Goal: Task Accomplishment & Management: Use online tool/utility

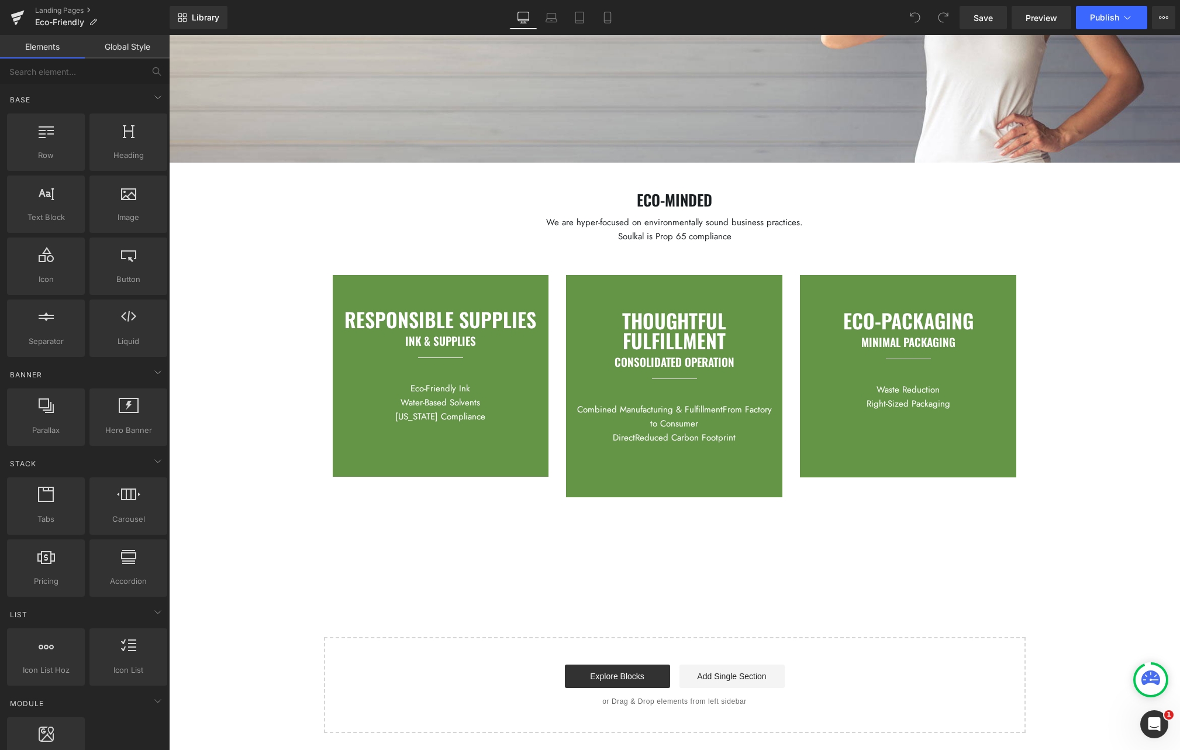
scroll to position [6, 0]
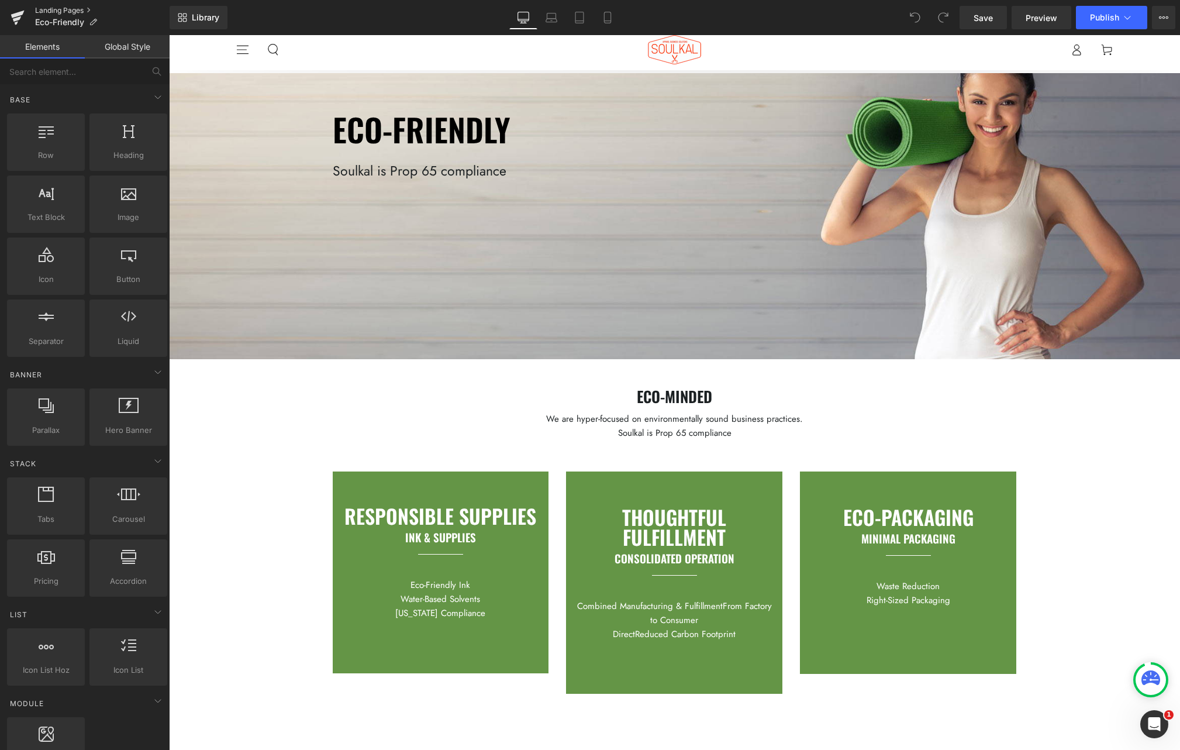
click at [68, 9] on link "Landing Pages" at bounding box center [102, 10] width 135 height 9
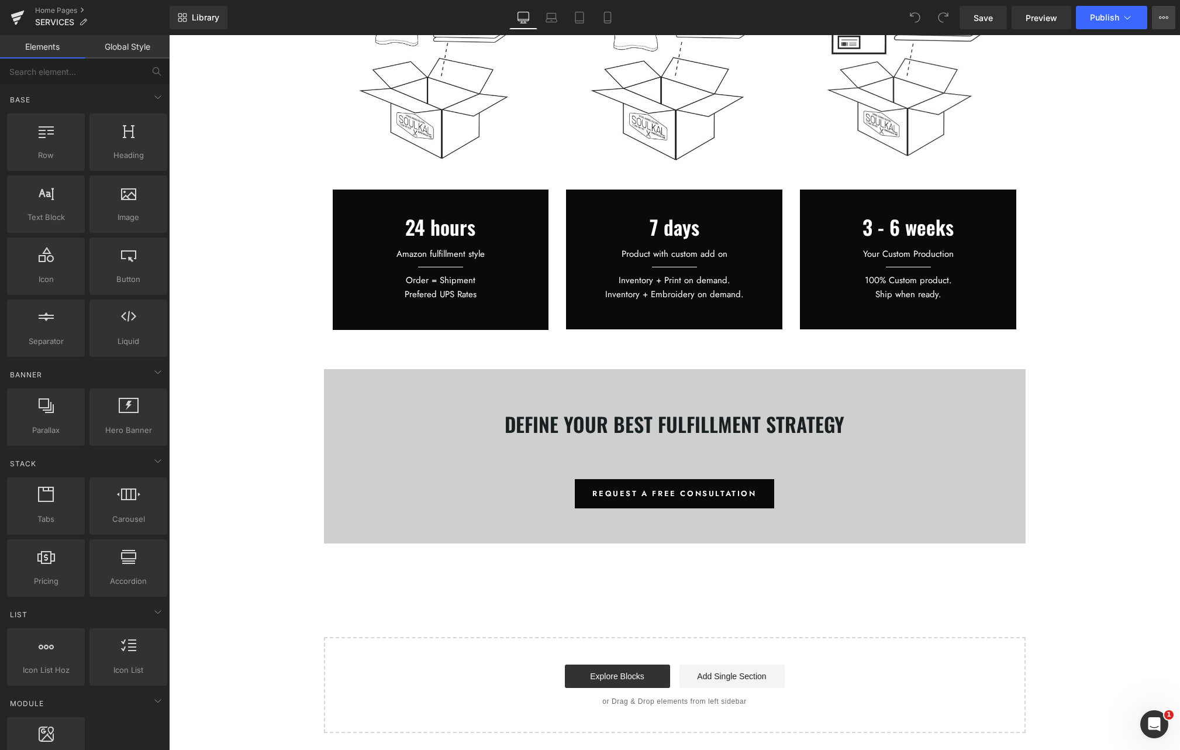
click at [1166, 19] on icon at bounding box center [1163, 17] width 9 height 9
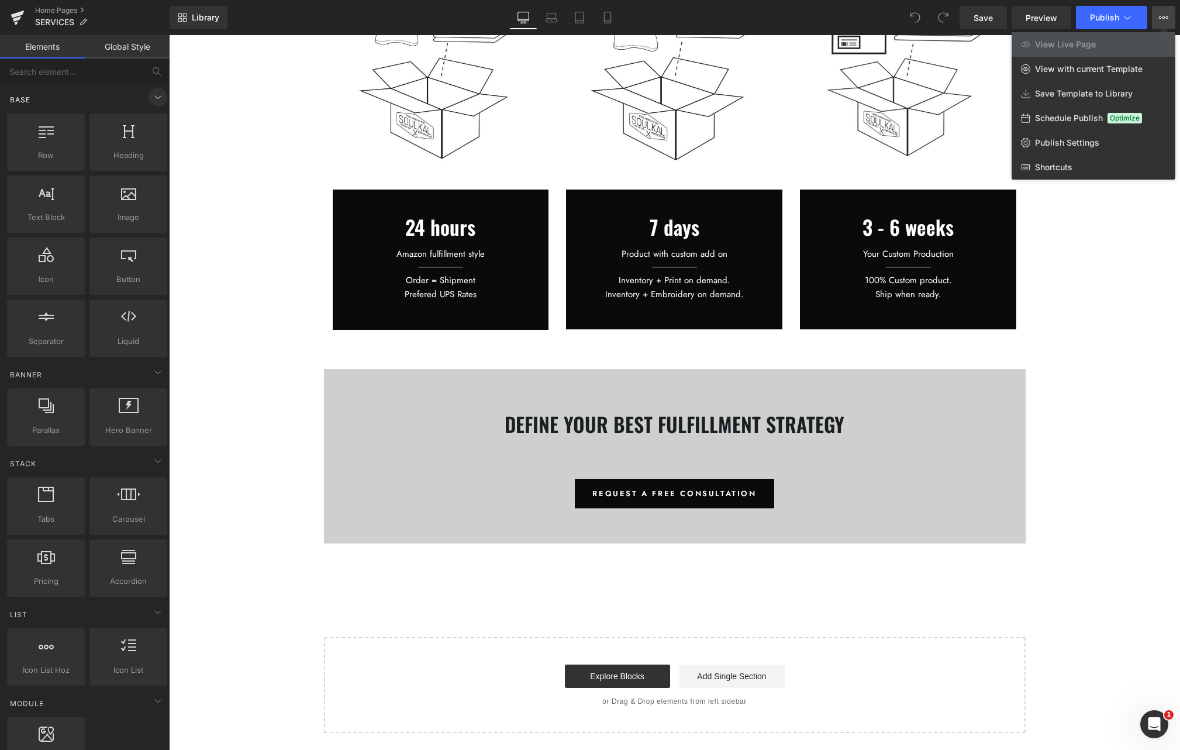
click at [155, 98] on icon at bounding box center [158, 97] width 6 height 3
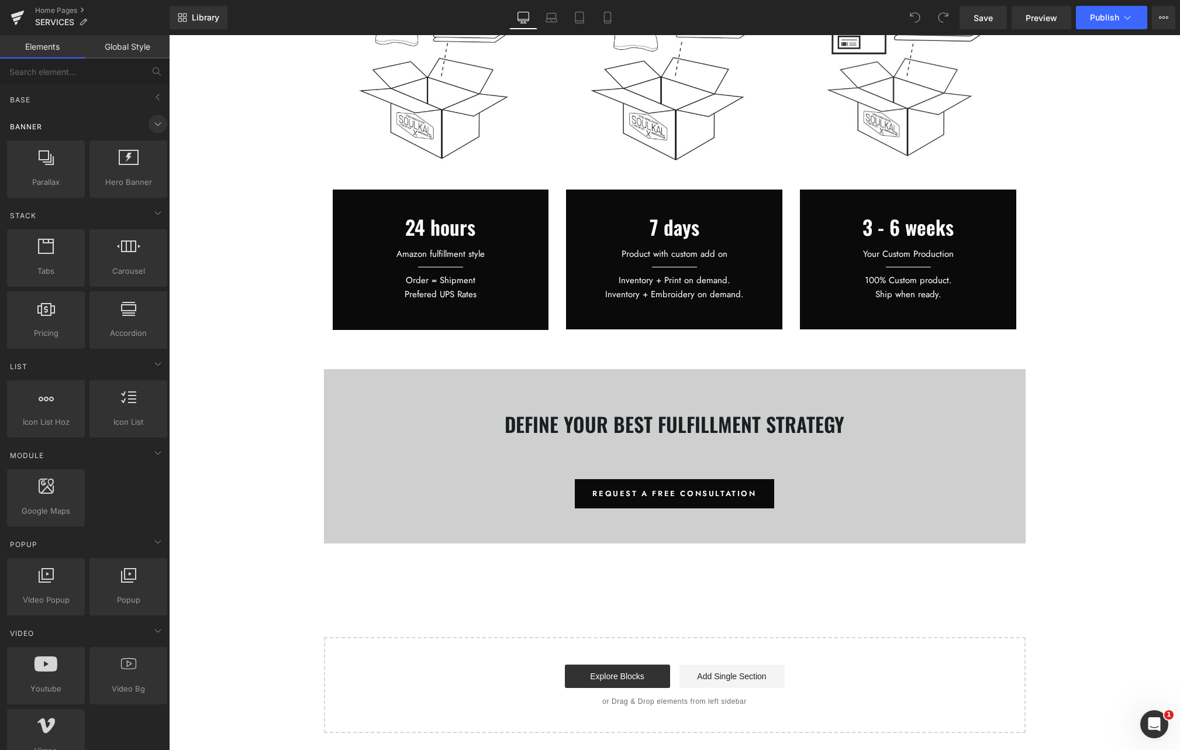
click at [152, 122] on icon at bounding box center [158, 124] width 14 height 14
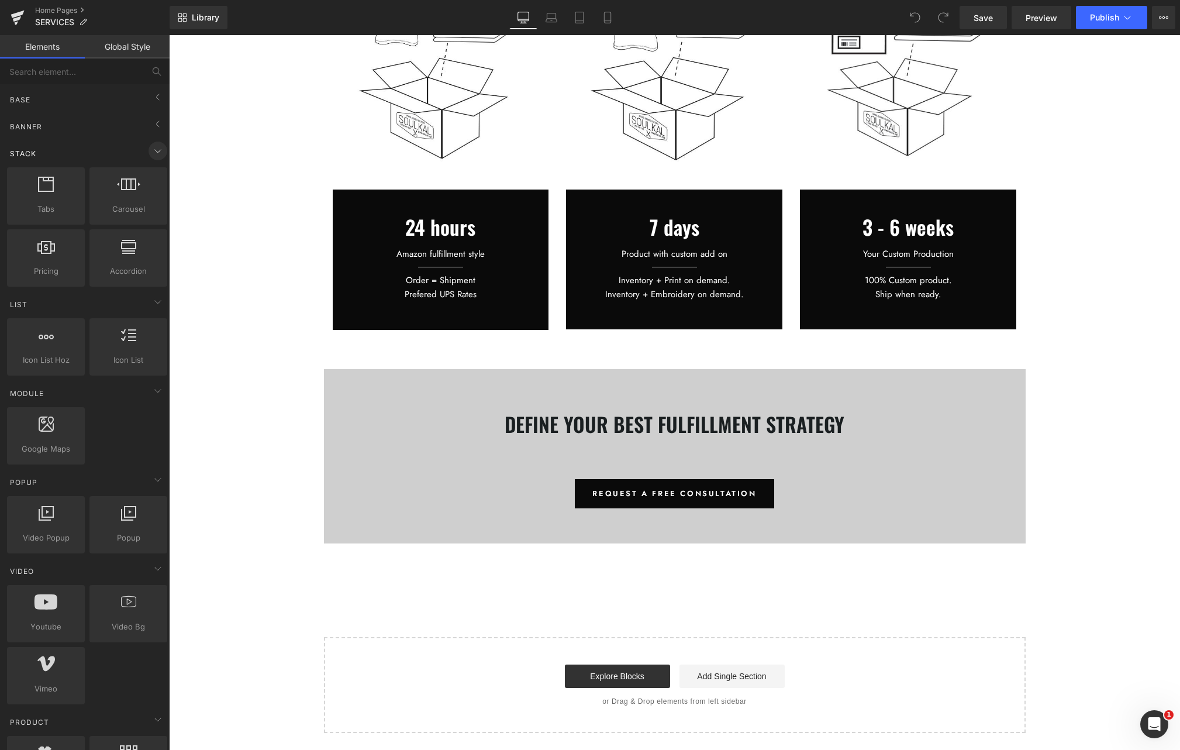
click at [153, 150] on icon at bounding box center [158, 151] width 14 height 14
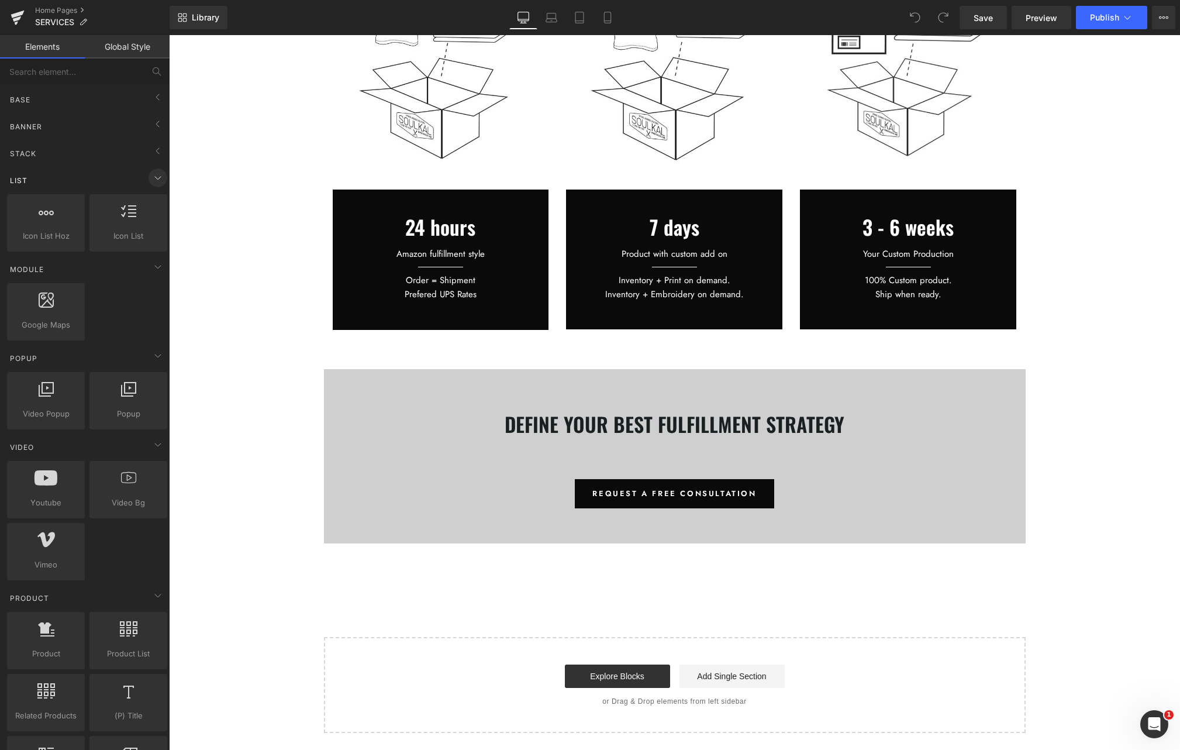
click at [156, 180] on icon at bounding box center [158, 178] width 14 height 14
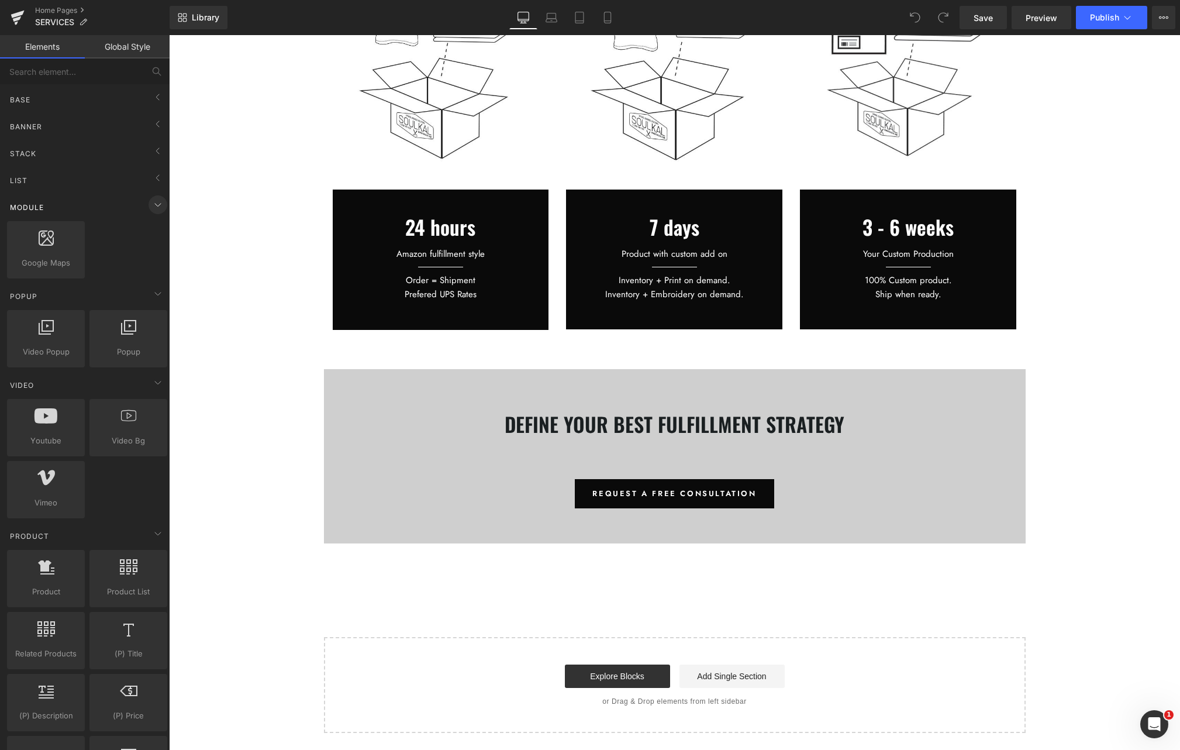
click at [157, 208] on icon at bounding box center [158, 205] width 14 height 14
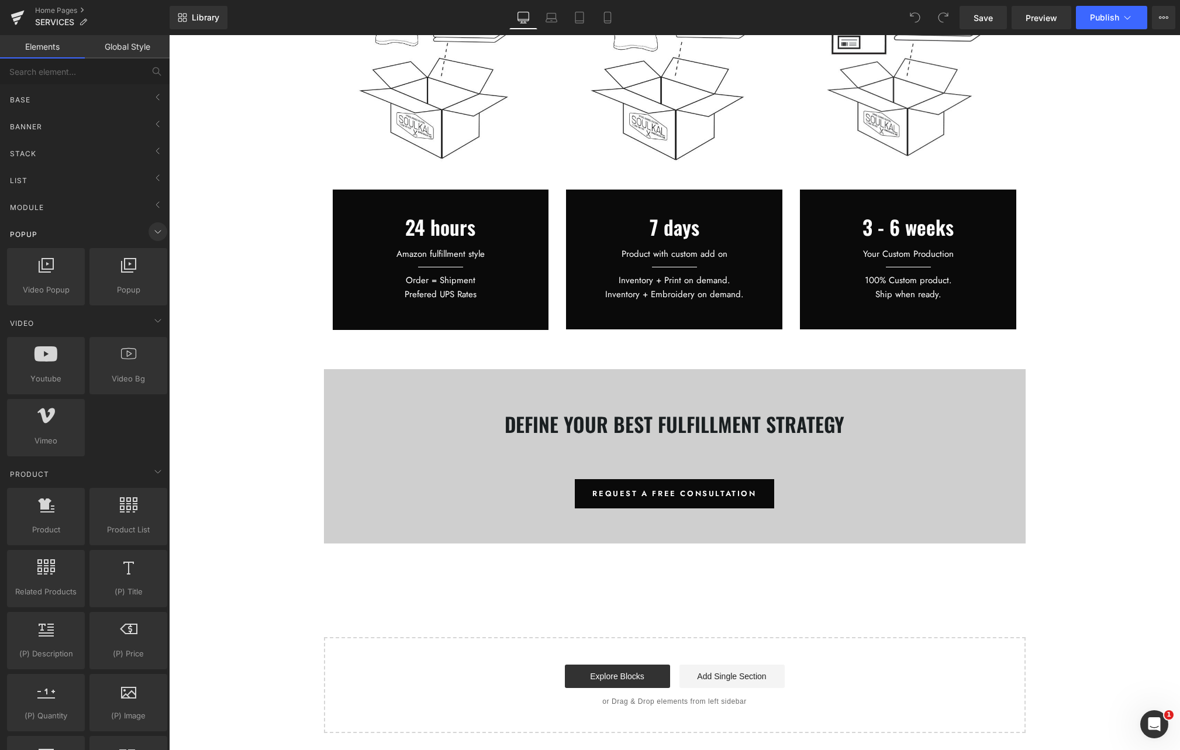
click at [152, 229] on icon at bounding box center [158, 232] width 14 height 14
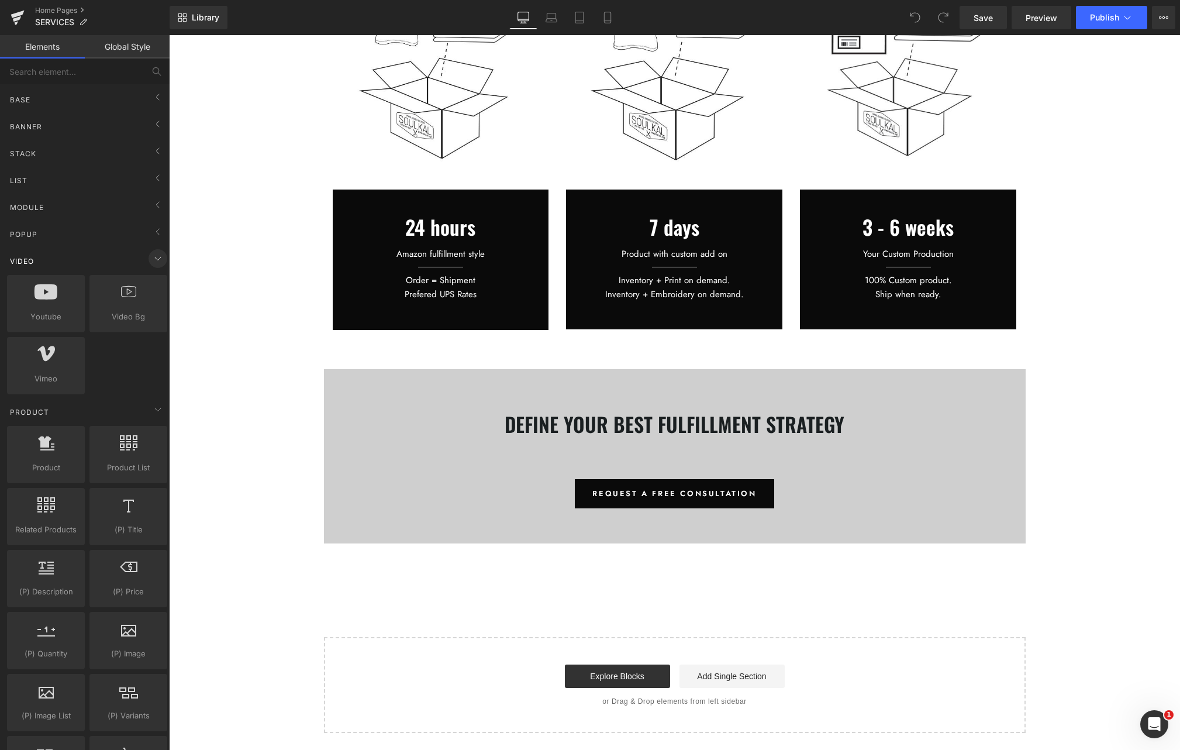
click at [154, 260] on icon at bounding box center [158, 259] width 14 height 14
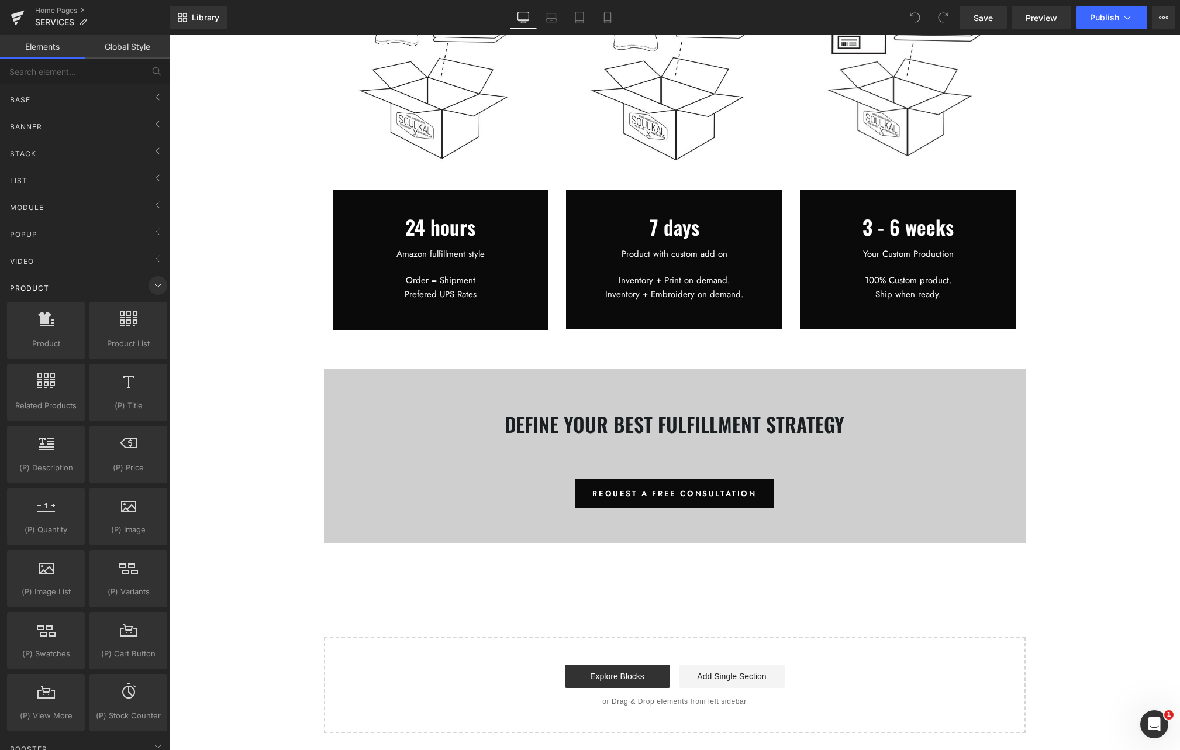
click at [151, 285] on icon at bounding box center [158, 285] width 14 height 14
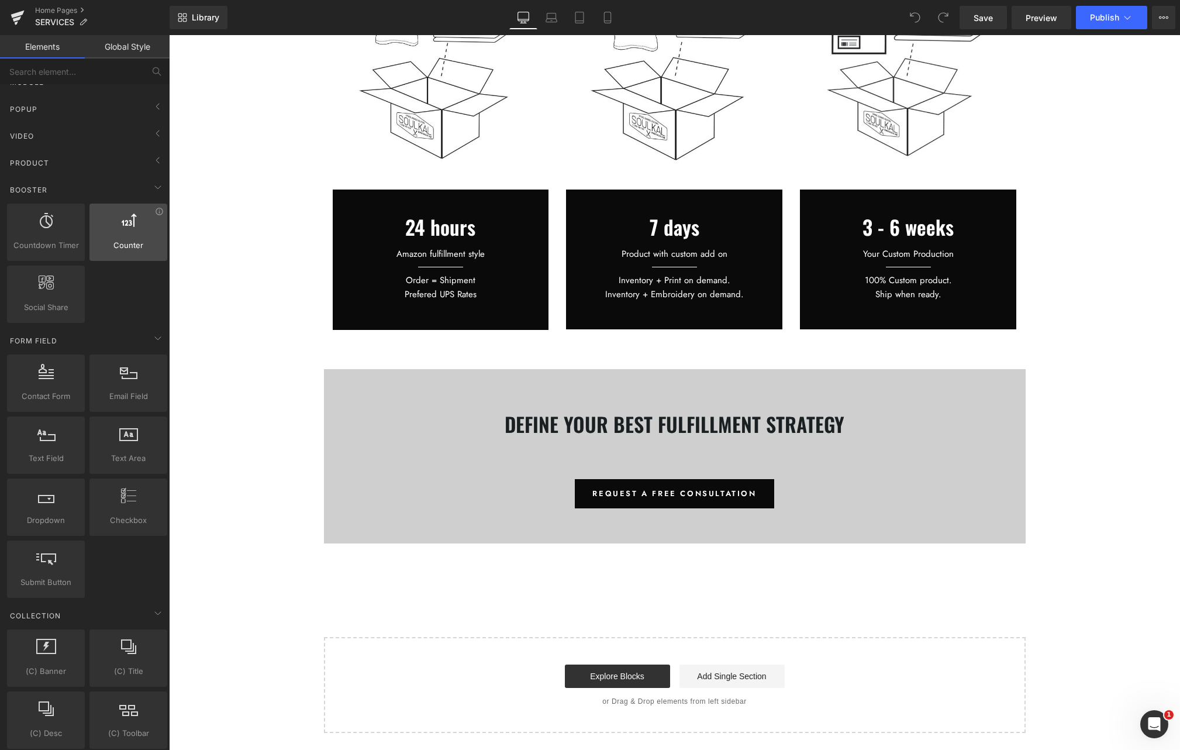
scroll to position [130, 0]
click at [154, 333] on icon at bounding box center [158, 333] width 14 height 14
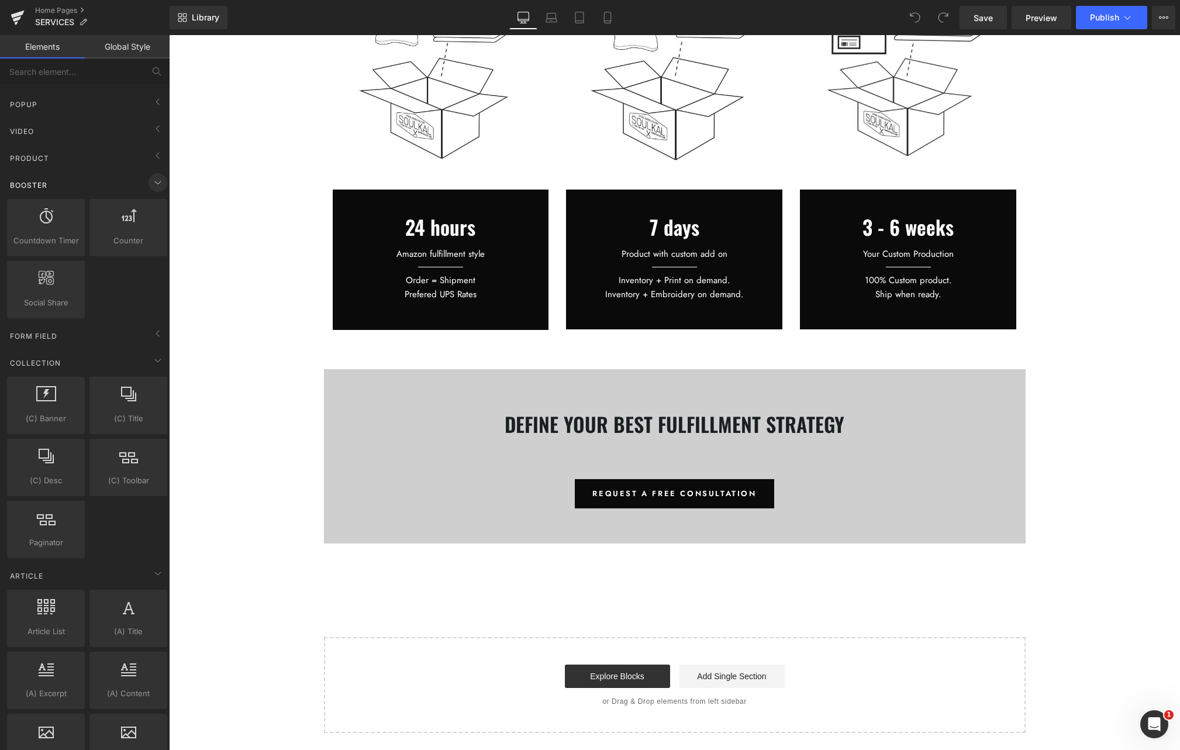
click at [155, 183] on icon at bounding box center [158, 182] width 6 height 3
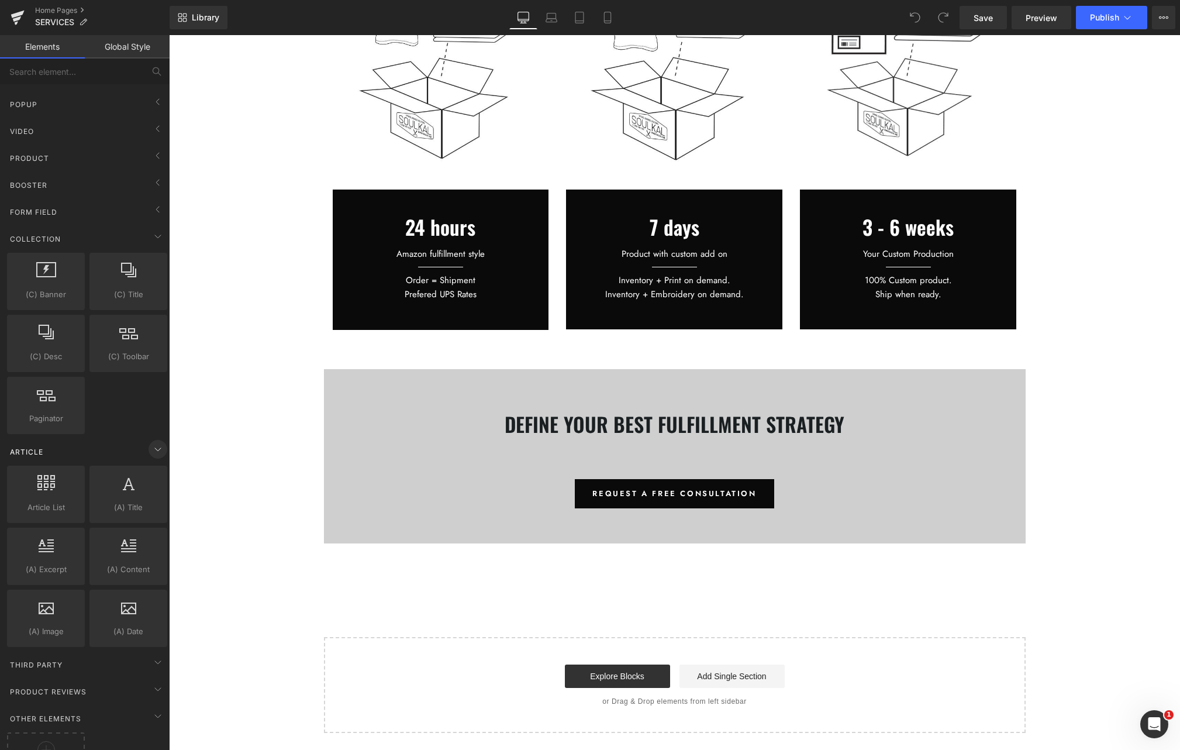
click at [151, 449] on icon at bounding box center [158, 449] width 14 height 14
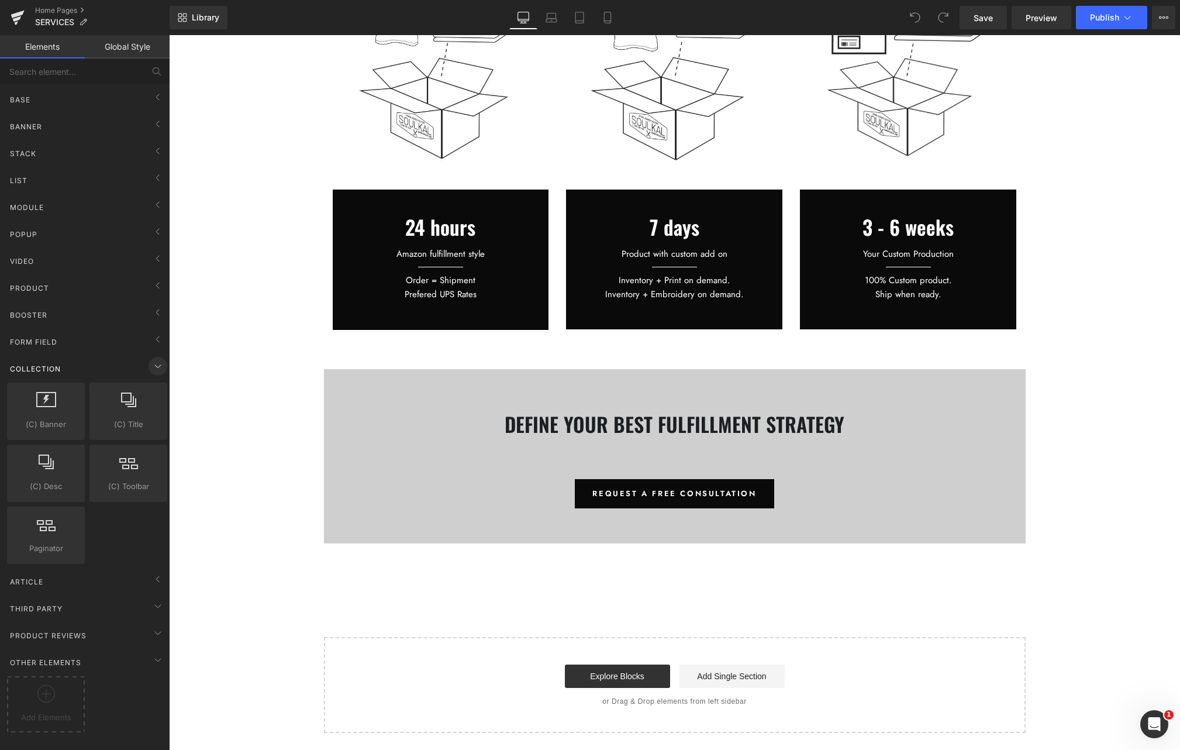
click at [157, 363] on icon at bounding box center [158, 366] width 14 height 14
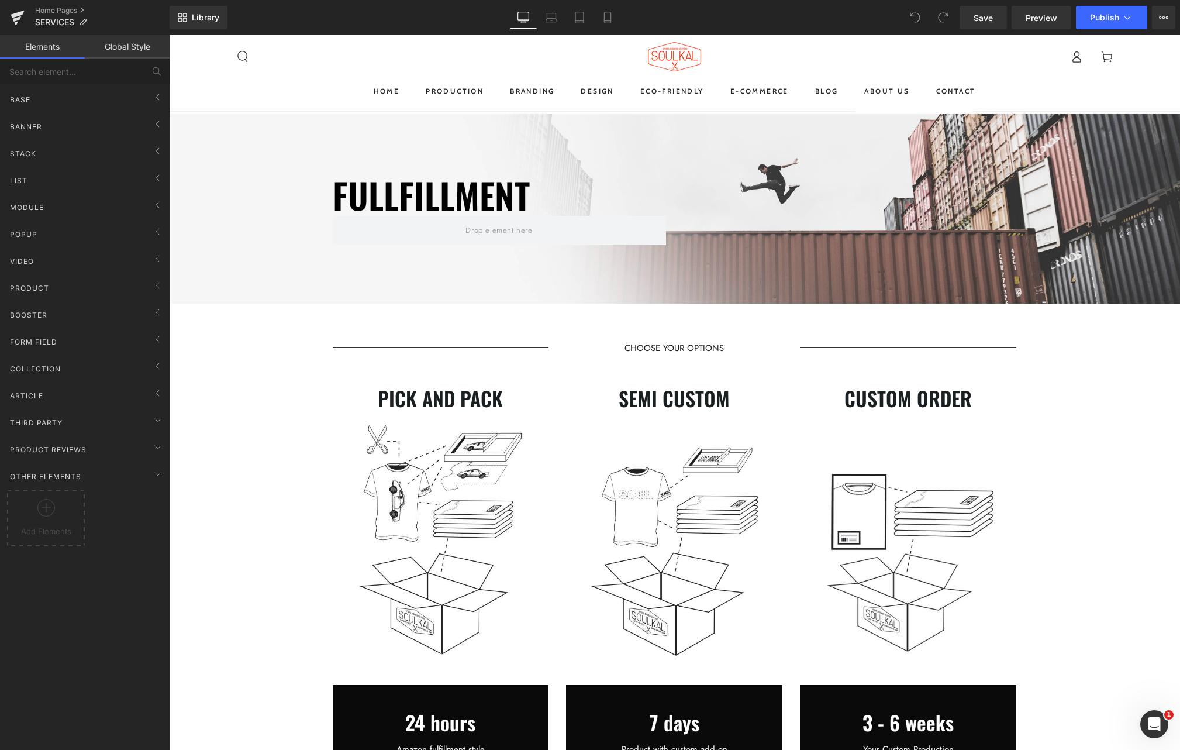
click at [903, 92] on span "ABOUT US" at bounding box center [887, 91] width 45 height 13
click at [739, 91] on span "E-COMMERCE" at bounding box center [760, 91] width 58 height 13
click at [520, 97] on span "BRANDING" at bounding box center [532, 91] width 44 height 13
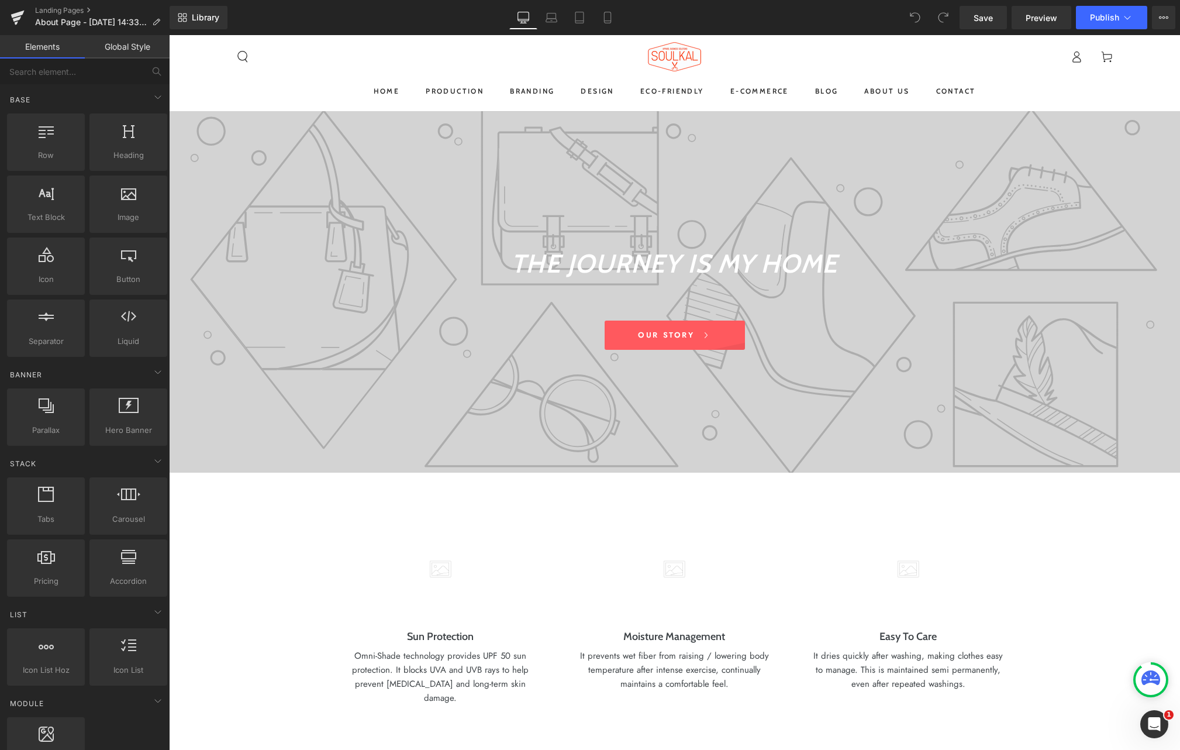
click at [894, 67] on header "HOME PRODUCTION PRODUCTION SCREEN PRINTING CUSTOM HATS APPAREL TRIM ACCESSORIES…" at bounding box center [675, 73] width 936 height 76
click at [900, 93] on span "ABOUT US" at bounding box center [887, 91] width 45 height 13
click at [157, 24] on icon at bounding box center [156, 22] width 8 height 8
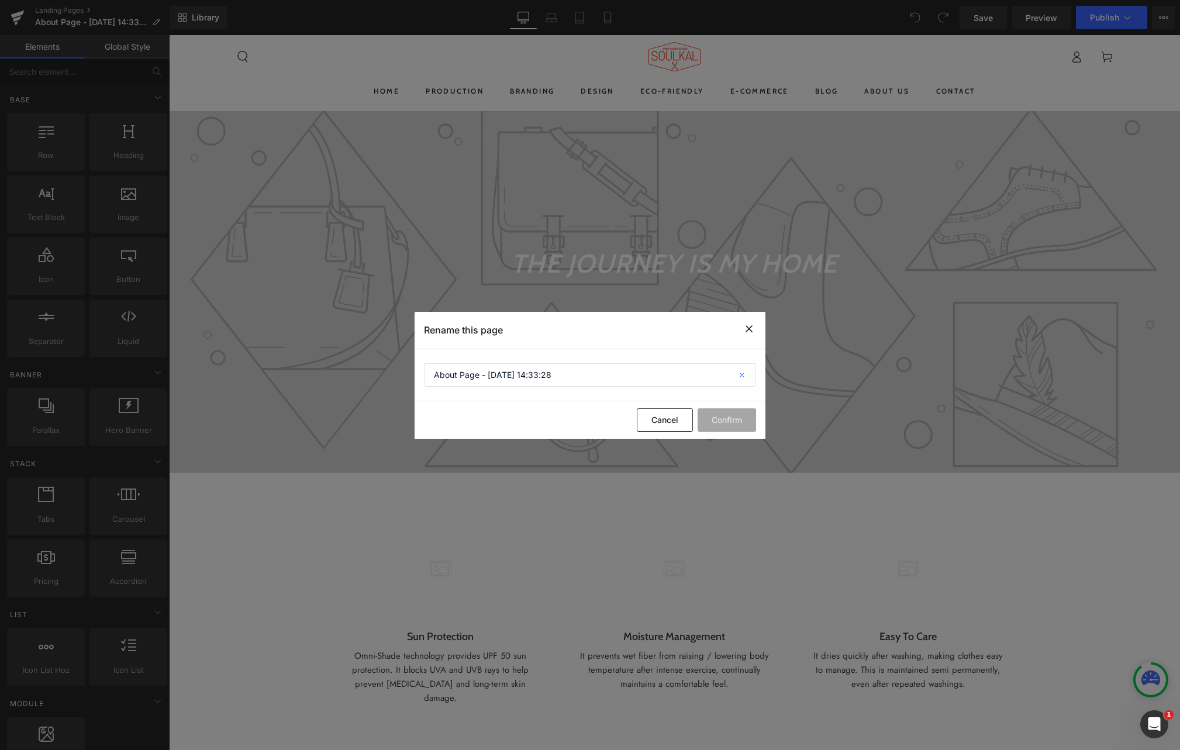
click at [741, 376] on icon at bounding box center [744, 374] width 26 height 23
click at [550, 376] on input "text" at bounding box center [590, 374] width 332 height 23
type input "CUSTOMER STORIES"
click at [732, 419] on button "Confirm" at bounding box center [727, 419] width 58 height 23
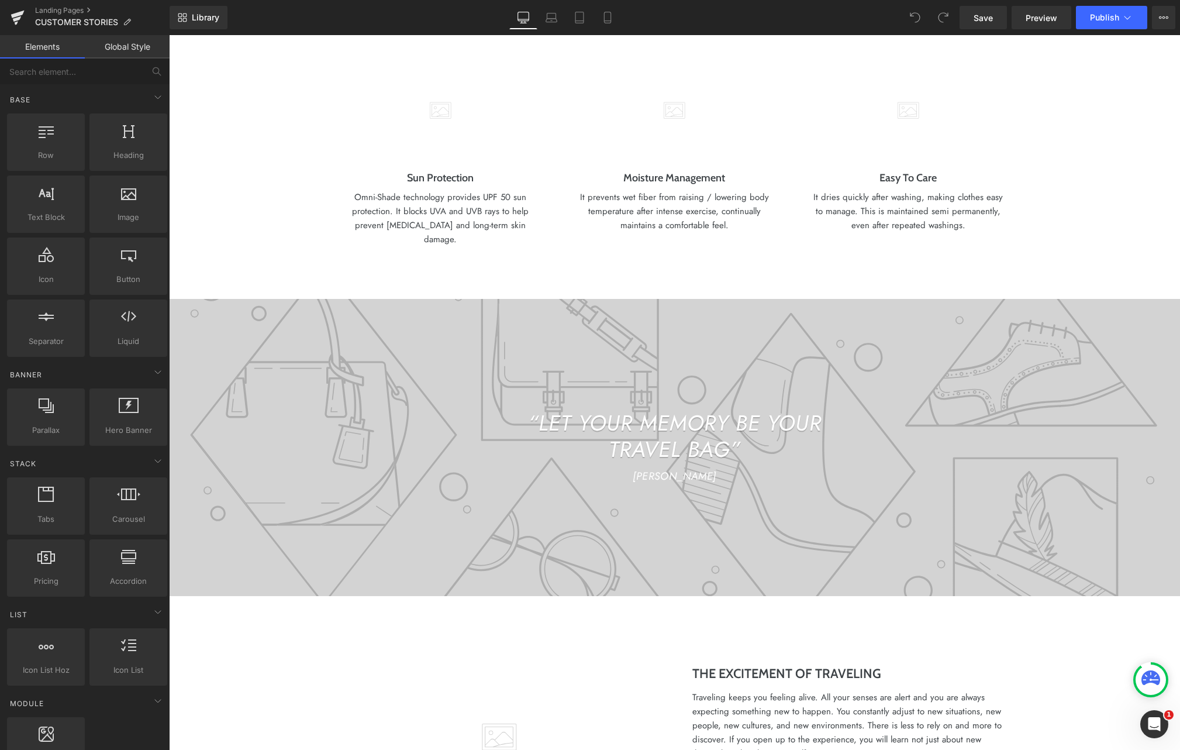
scroll to position [353, 0]
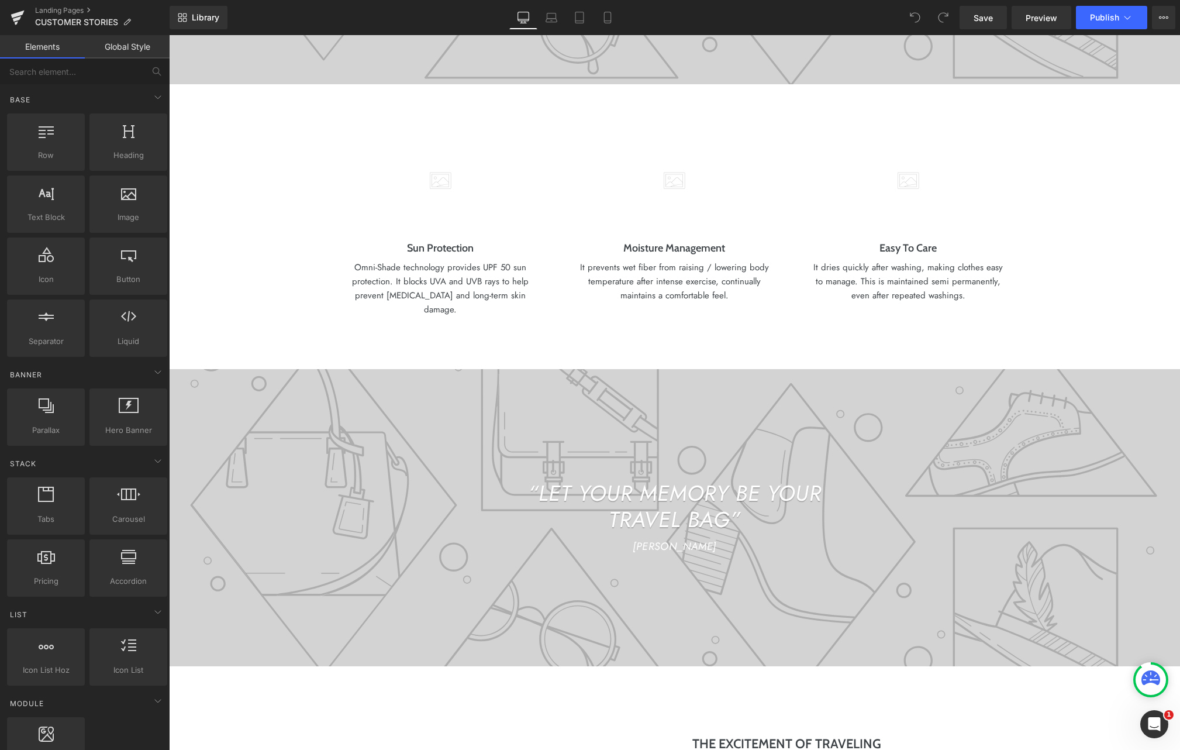
click at [1165, 21] on icon at bounding box center [1163, 17] width 9 height 9
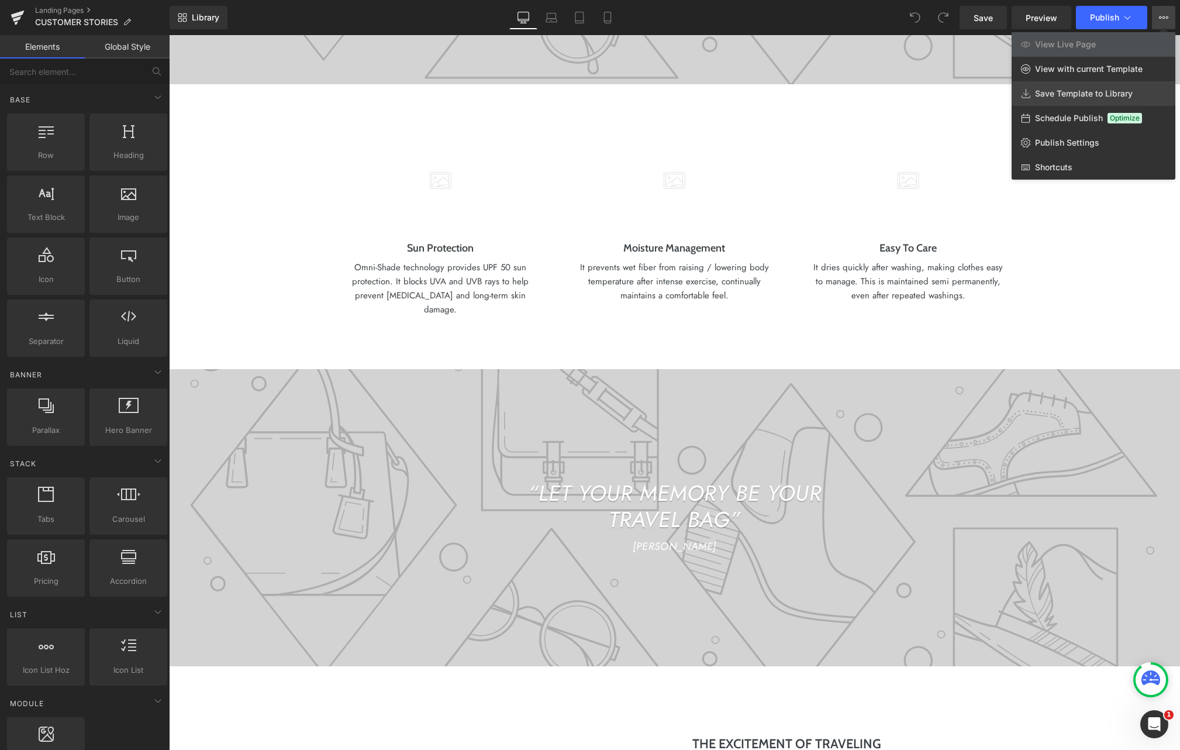
click at [1029, 96] on icon at bounding box center [1025, 93] width 9 height 9
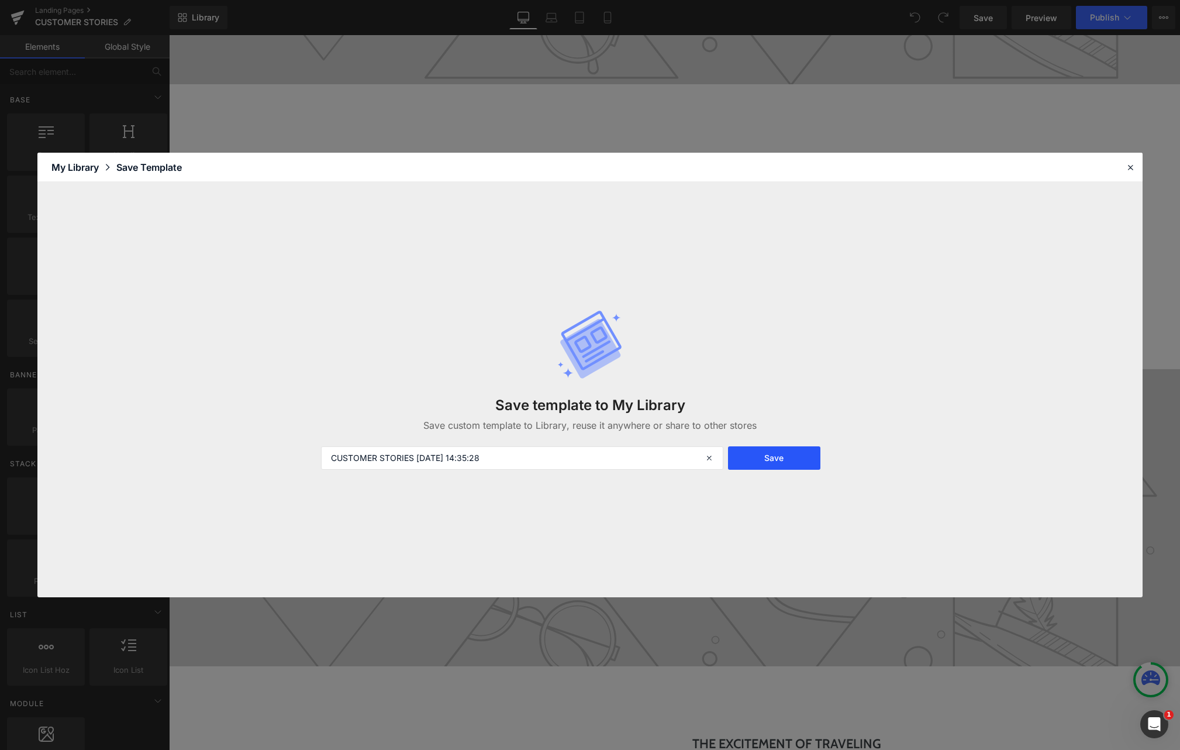
click at [777, 457] on button "Save" at bounding box center [774, 457] width 92 height 23
